Goal: Check status: Check status

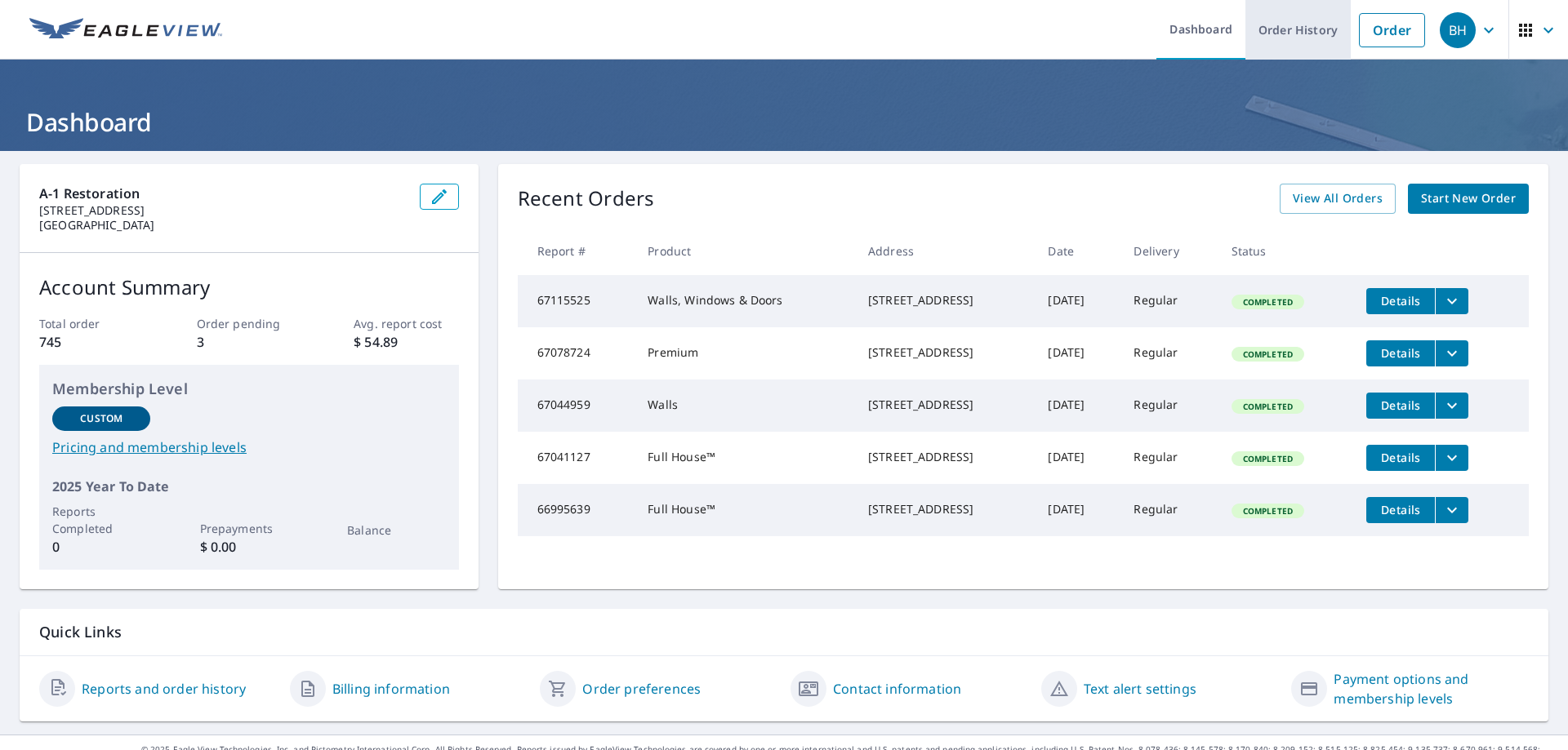
click at [1291, 30] on link "Order History" at bounding box center [1298, 29] width 105 height 60
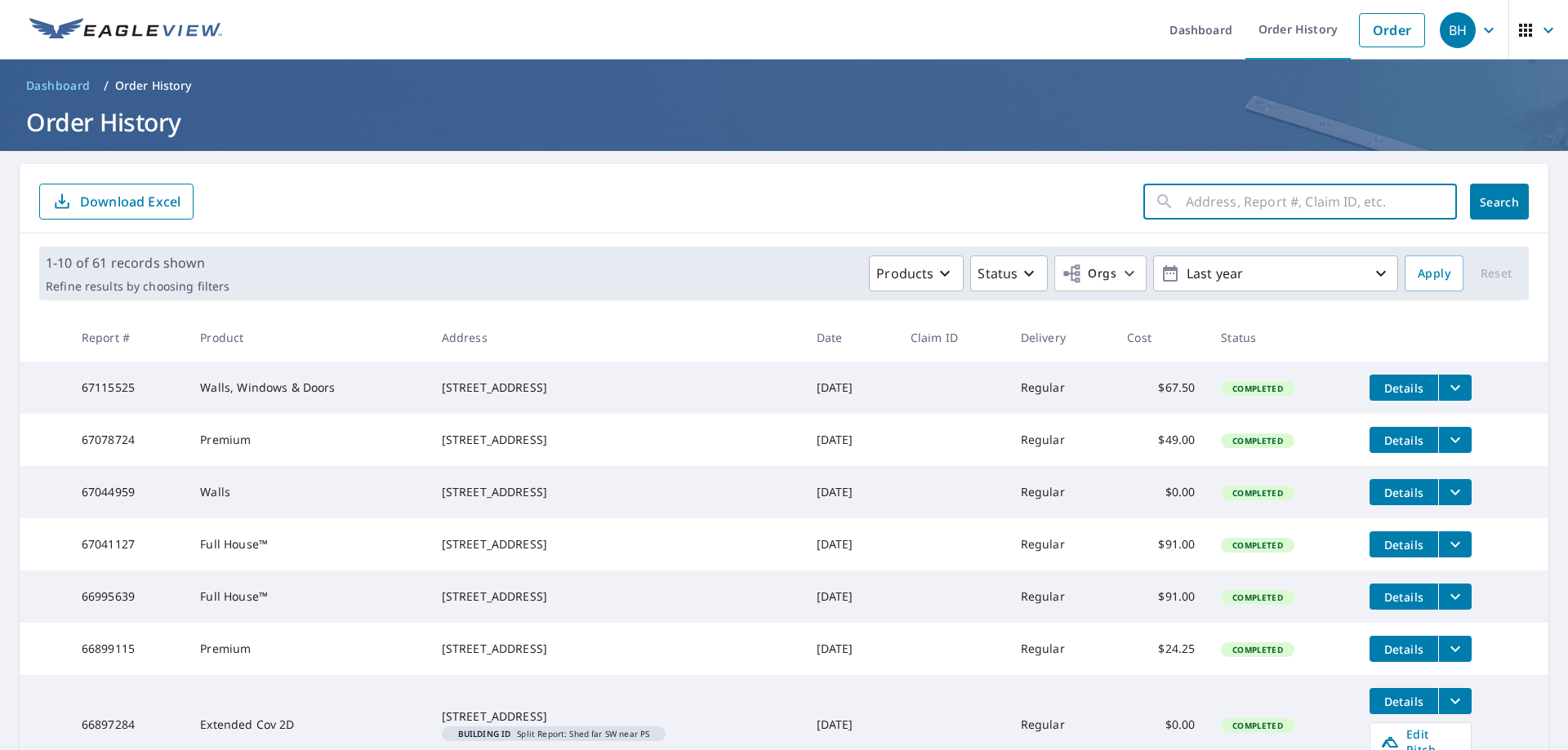
click at [1188, 210] on input "text" at bounding box center [1321, 202] width 271 height 46
type input "12180"
click button "Search" at bounding box center [1499, 201] width 59 height 36
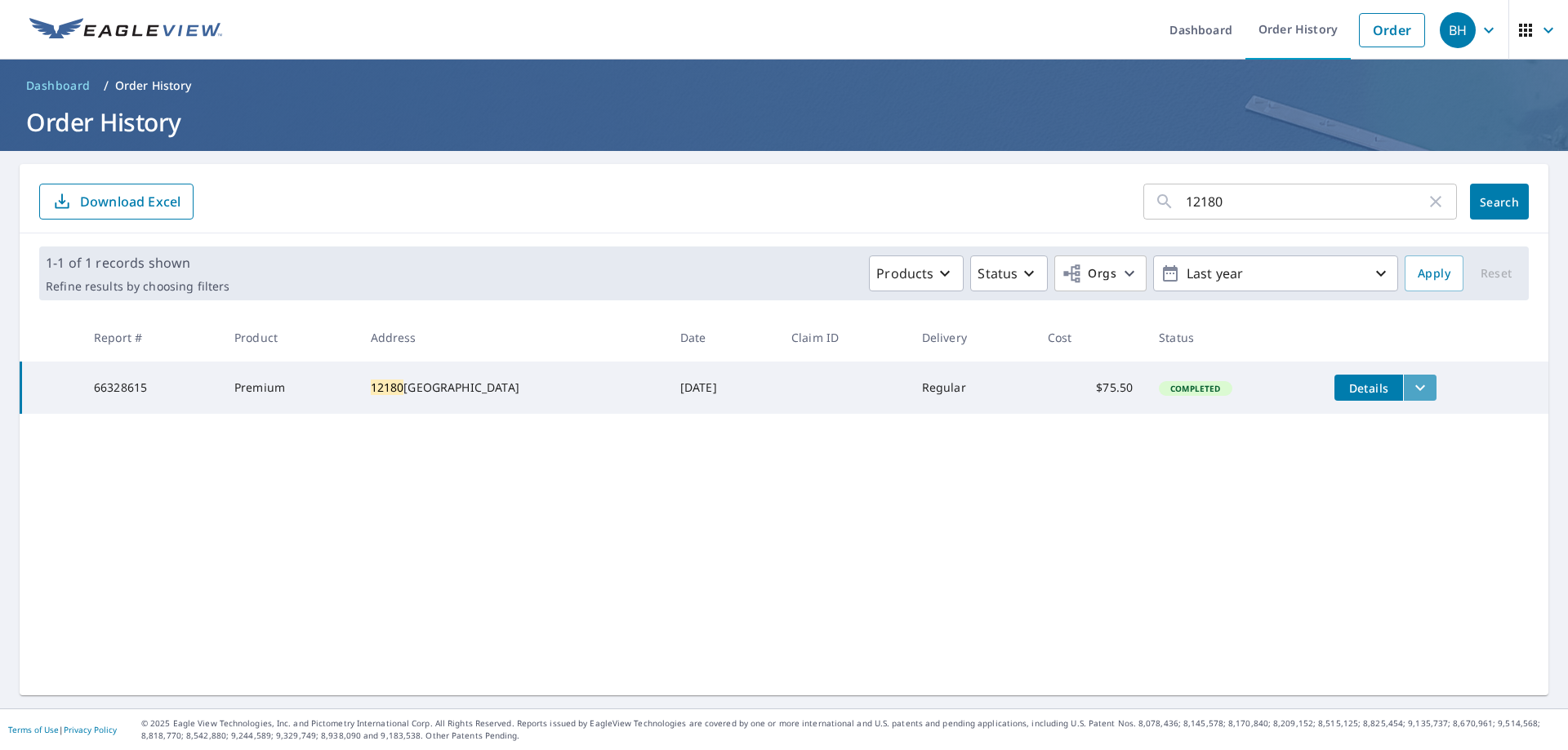
click at [1410, 390] on icon "filesDropdownBtn-66328615" at bounding box center [1420, 387] width 19 height 19
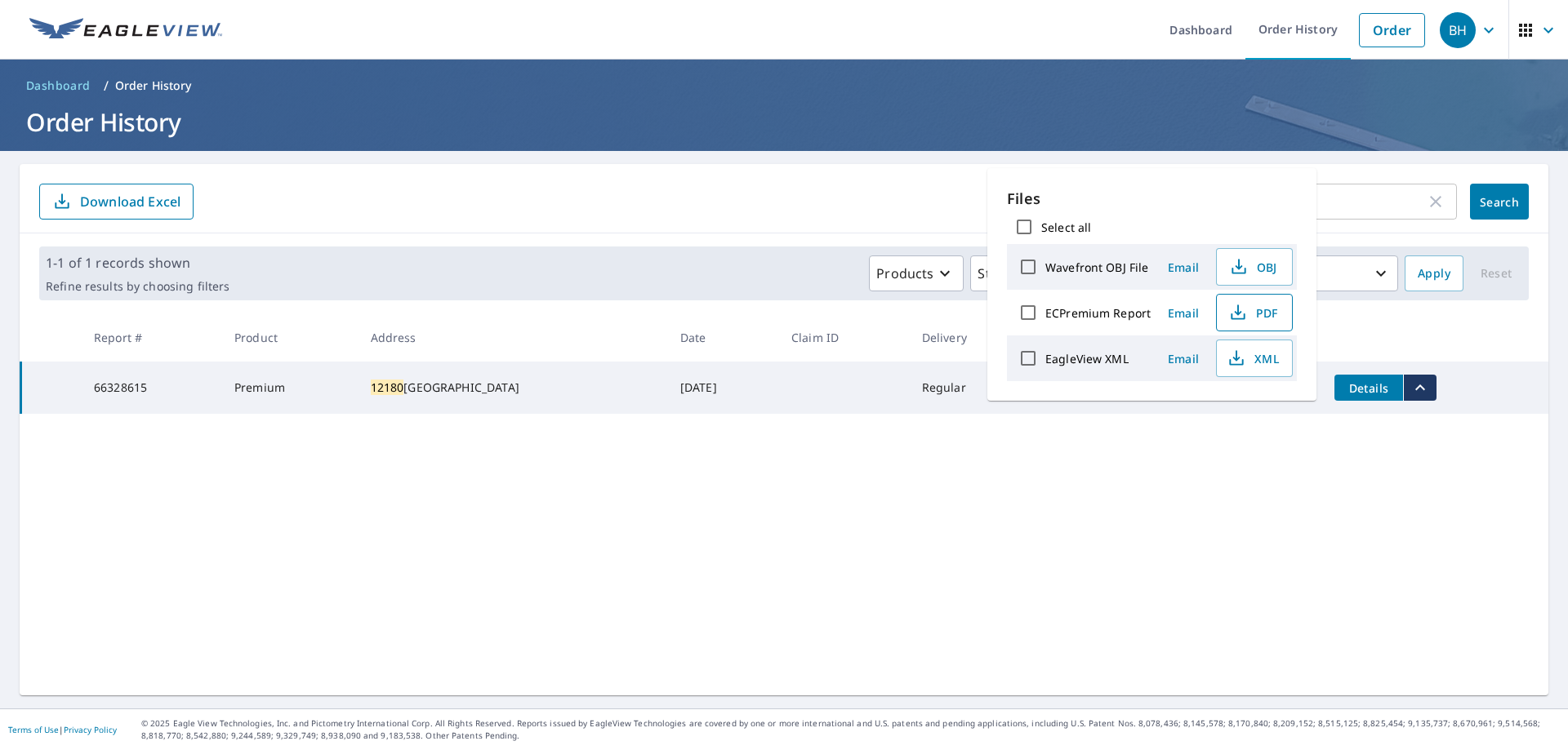
click at [1238, 312] on icon "button" at bounding box center [1237, 311] width 7 height 11
